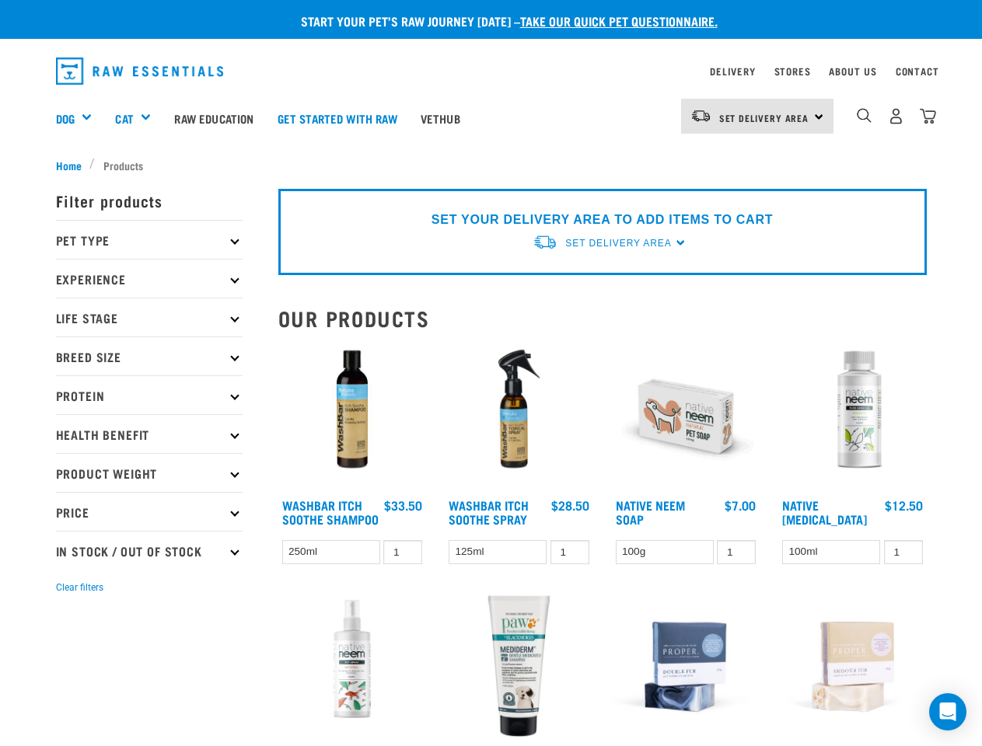
click at [80, 118] on div "Dog" at bounding box center [80, 118] width 48 height 62
click at [140, 118] on div "Cat" at bounding box center [138, 118] width 47 height 62
click at [757, 116] on span "Set Delivery Area" at bounding box center [764, 117] width 90 height 5
click at [864, 116] on img "dropdown navigation" at bounding box center [864, 115] width 15 height 15
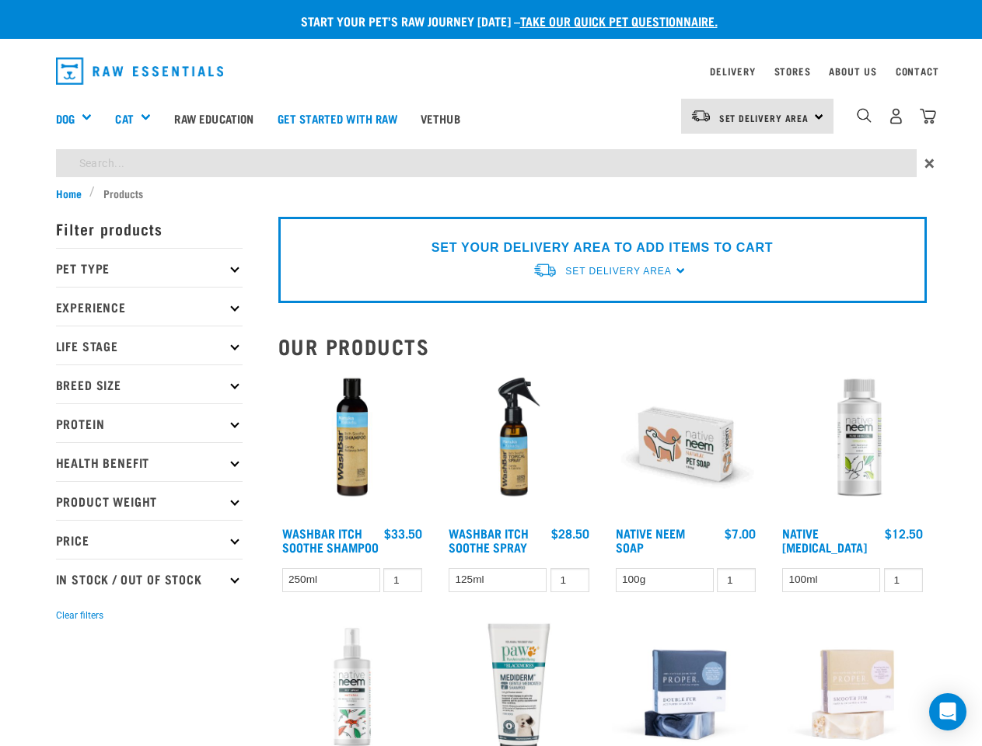
click at [149, 239] on p "Filter products" at bounding box center [149, 228] width 187 height 39
click at [149, 278] on p "Pet Type" at bounding box center [149, 267] width 187 height 39
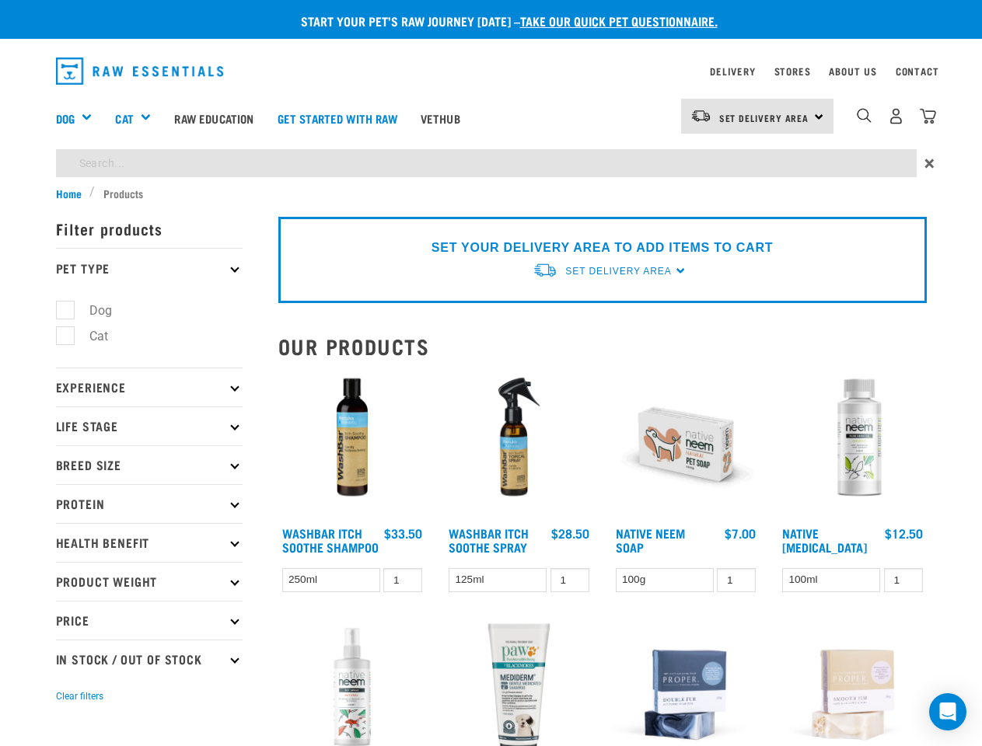
click at [149, 317] on li "Dog" at bounding box center [149, 310] width 187 height 16
click at [149, 356] on ul "Dog Cat" at bounding box center [149, 327] width 187 height 81
click at [149, 395] on p "Experience" at bounding box center [149, 387] width 187 height 39
